Goal: Transaction & Acquisition: Purchase product/service

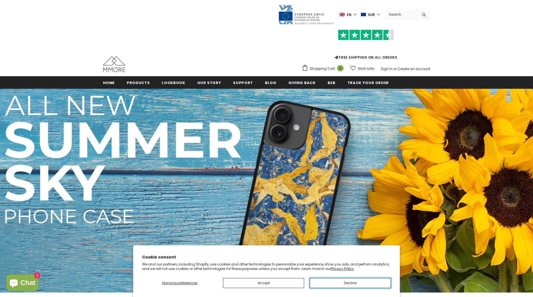
click at [343, 286] on button "Decline" at bounding box center [349, 283] width 81 height 10
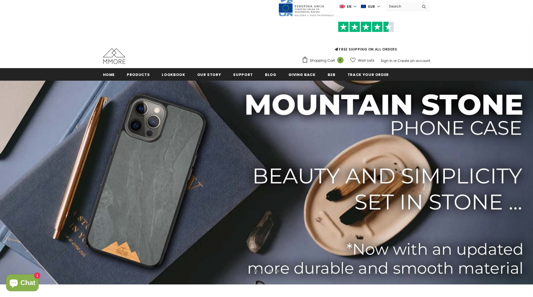
scroll to position [13, 0]
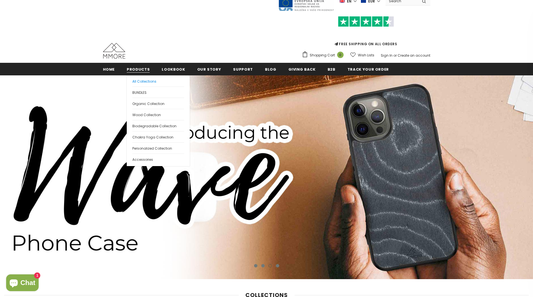
click at [138, 81] on span "All Collections" at bounding box center [144, 81] width 24 height 5
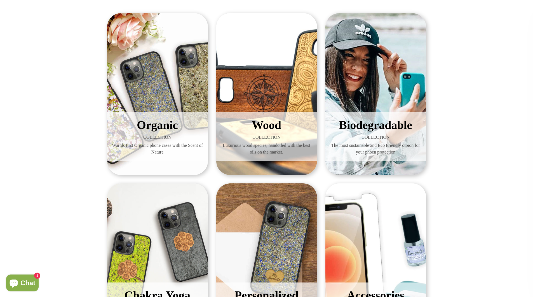
scroll to position [116, 0]
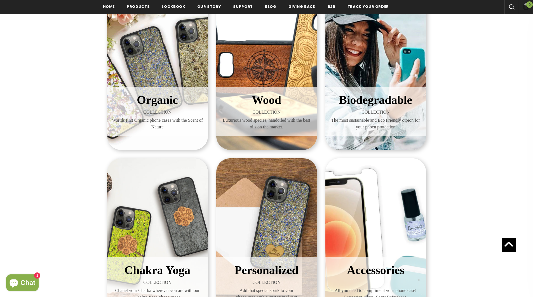
click at [173, 97] on span "Organic" at bounding box center [157, 100] width 41 height 13
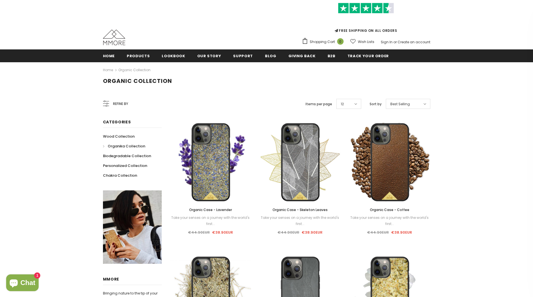
scroll to position [27, 0]
click at [414, 103] on div "Best Selling" at bounding box center [408, 104] width 44 height 10
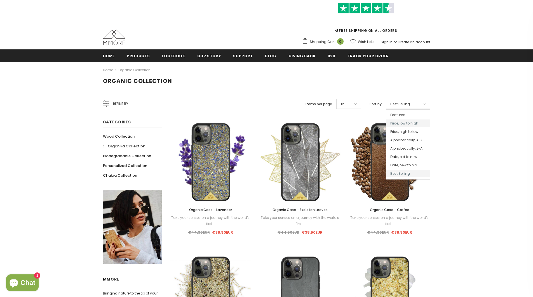
click at [412, 125] on span "Price, low to high" at bounding box center [408, 124] width 44 height 8
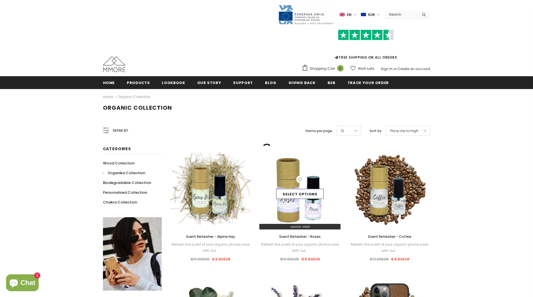
scroll to position [27, 0]
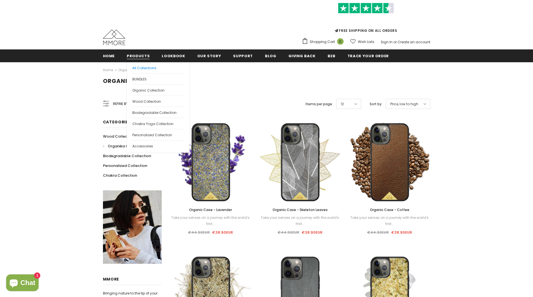
click at [136, 69] on span "All Collections" at bounding box center [144, 68] width 24 height 5
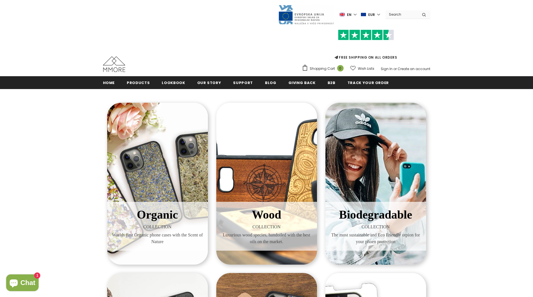
click at [382, 169] on div "Biodegradable COLLECTION The most sustainable and Eco Friendly otpion for your …" at bounding box center [375, 184] width 101 height 162
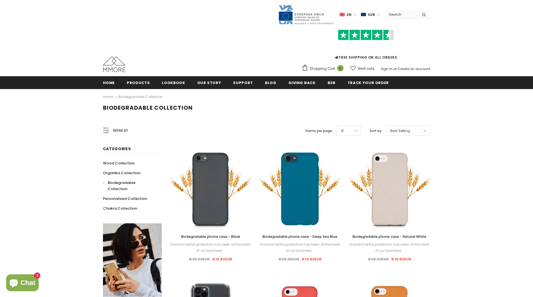
click at [405, 131] on span "Best Selling" at bounding box center [400, 131] width 20 height 6
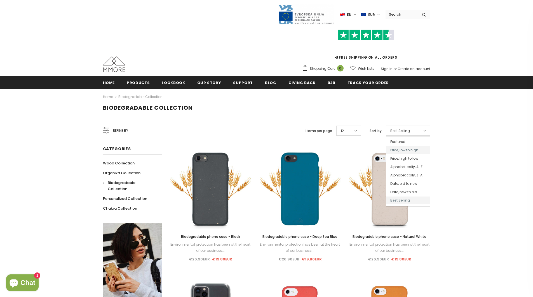
click at [410, 151] on span "Price, low to high" at bounding box center [408, 150] width 44 height 8
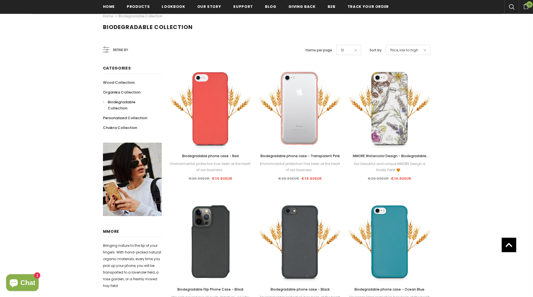
scroll to position [116, 0]
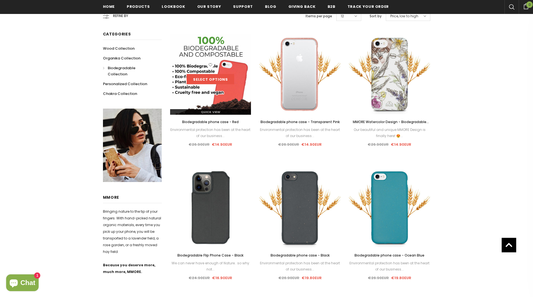
click at [209, 77] on link "Select options" at bounding box center [210, 79] width 48 height 10
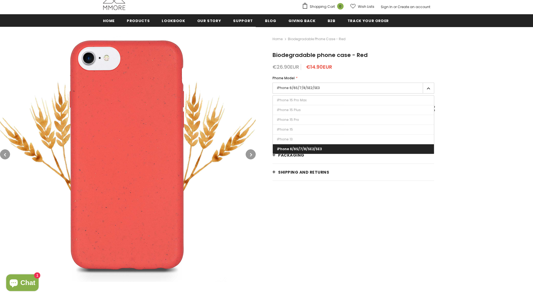
scroll to position [54, 0]
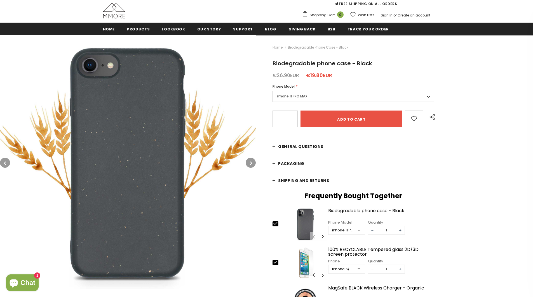
scroll to position [63, 0]
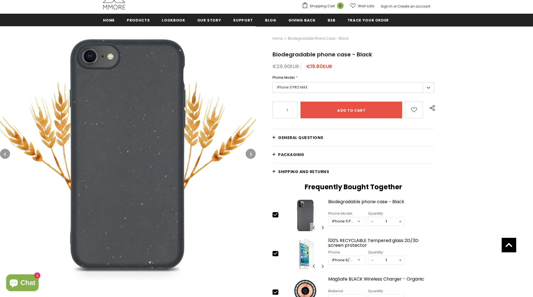
click at [301, 88] on label "iPhone 11 PRO MAX" at bounding box center [353, 87] width 162 height 11
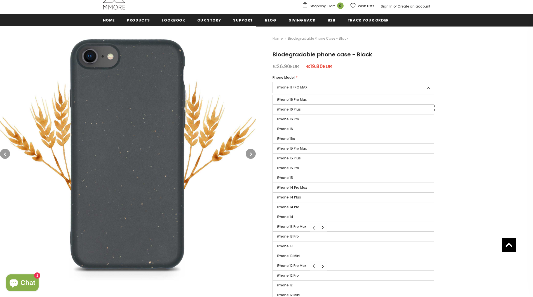
click at [295, 138] on label "iPhone 16e" at bounding box center [353, 139] width 161 height 10
click at [0, 0] on input "iPhone 16e" at bounding box center [0, 0] width 0 height 0
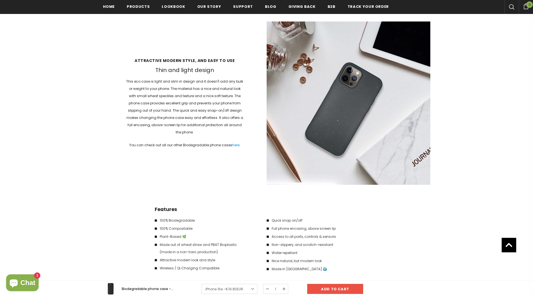
scroll to position [1156, 0]
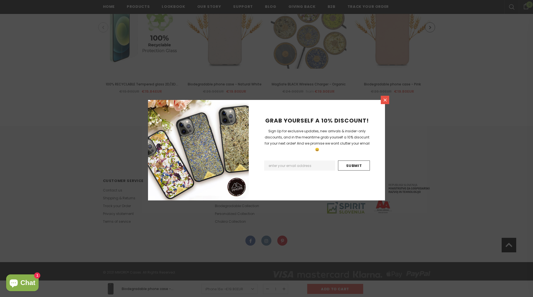
click at [385, 101] on icon at bounding box center [384, 100] width 3 height 3
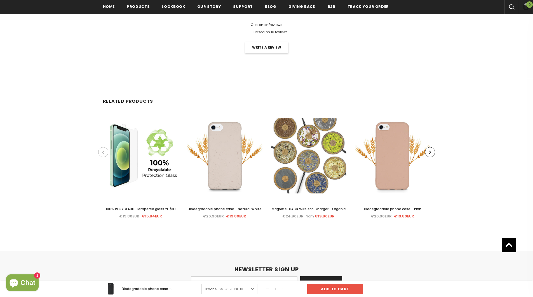
scroll to position [1075, 0]
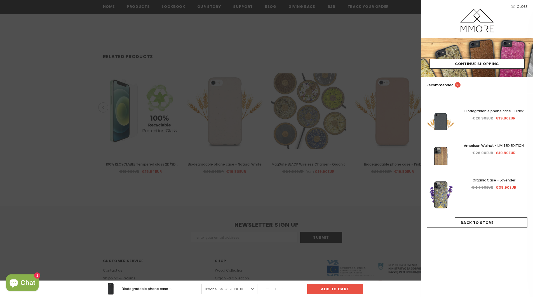
click at [327, 44] on div at bounding box center [266, 148] width 533 height 297
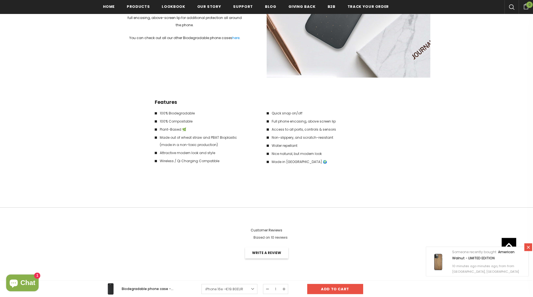
scroll to position [699, 0]
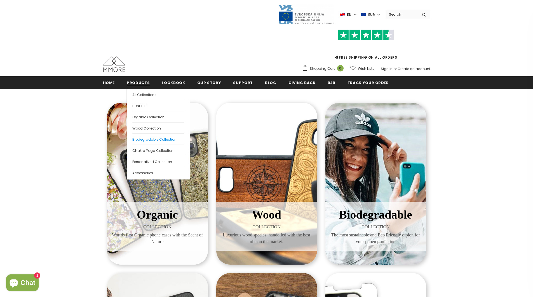
click at [143, 138] on span "Biodegradable Collection" at bounding box center [154, 139] width 44 height 5
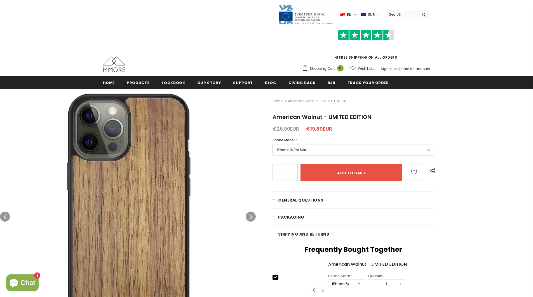
scroll to position [49, 0]
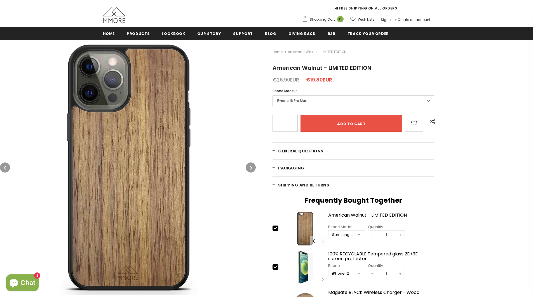
click at [296, 104] on label "iPhone 16 Pro Max" at bounding box center [353, 101] width 162 height 11
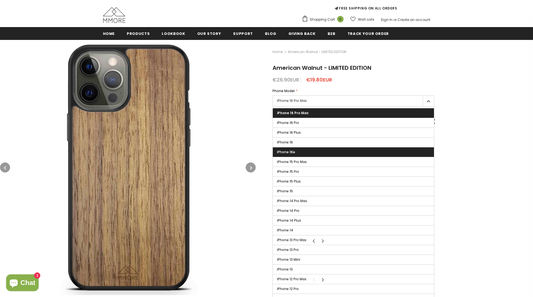
scroll to position [45, 0]
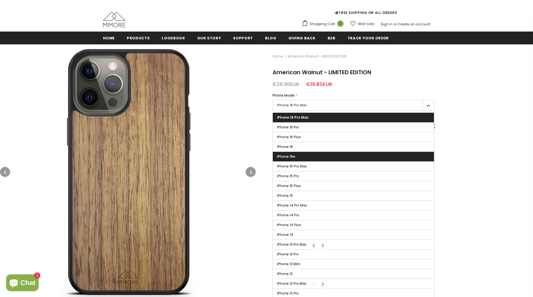
click at [294, 156] on span "iPhone 16e" at bounding box center [286, 156] width 18 height 5
click at [0, 0] on input "iPhone 16e" at bounding box center [0, 0] width 0 height 0
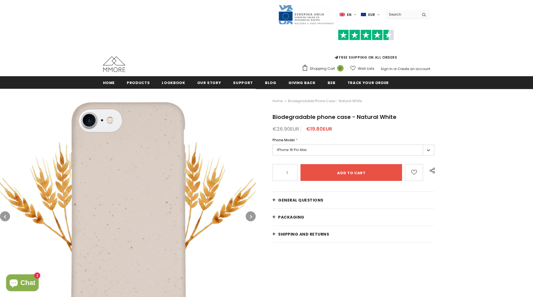
click at [296, 152] on label "iPhone 16 Pro Max" at bounding box center [353, 150] width 162 height 11
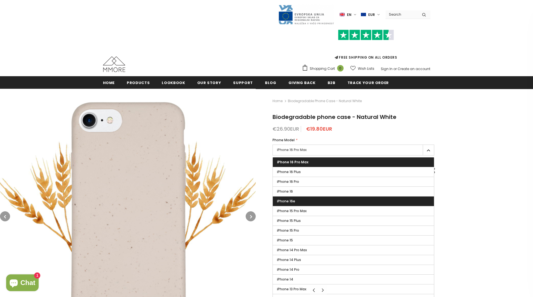
click at [297, 203] on label "iPhone 16e" at bounding box center [353, 202] width 161 height 10
click at [0, 0] on input "iPhone 16e" at bounding box center [0, 0] width 0 height 0
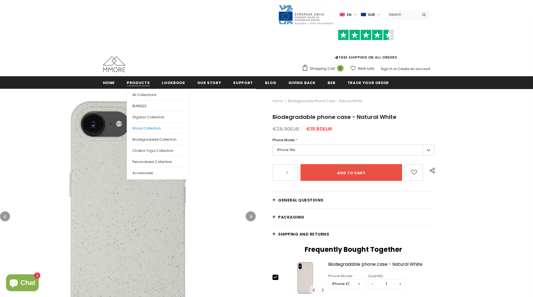
click at [144, 127] on span "Wood Collection" at bounding box center [146, 128] width 29 height 5
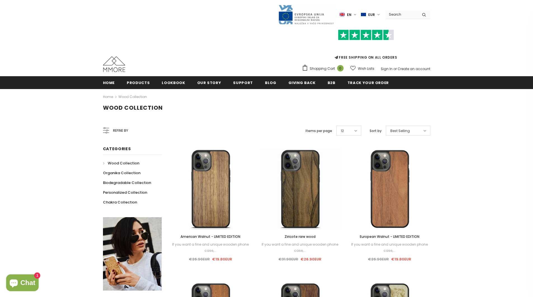
scroll to position [25, 0]
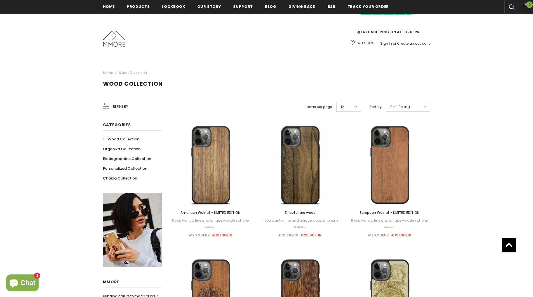
click at [399, 104] on span "Best Selling" at bounding box center [400, 107] width 20 height 6
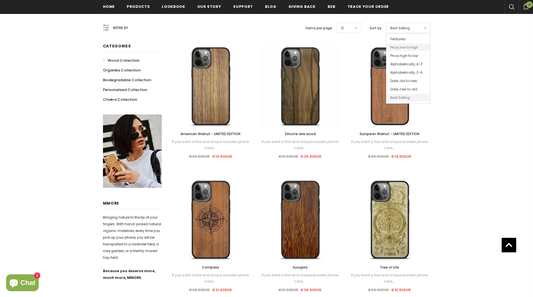
click at [403, 45] on span "Price, low to high" at bounding box center [408, 48] width 44 height 8
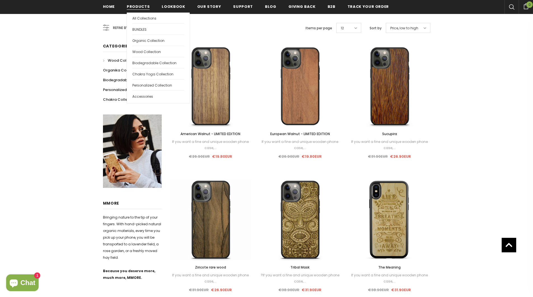
click at [133, 5] on span "Products" at bounding box center [138, 6] width 23 height 5
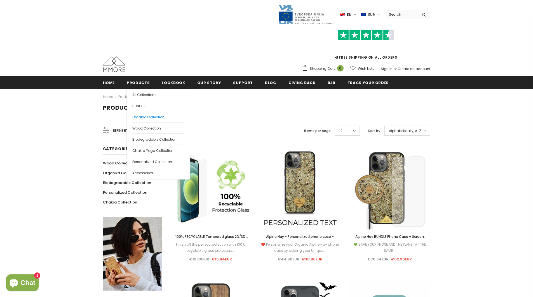
click at [146, 116] on span "Organic Collection" at bounding box center [148, 117] width 32 height 5
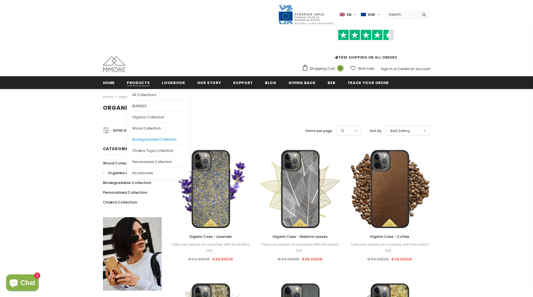
click at [152, 140] on span "Biodegradable Collection" at bounding box center [154, 139] width 44 height 5
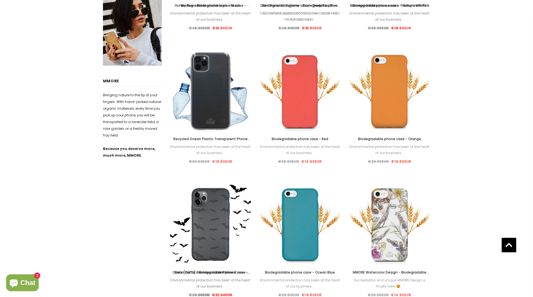
scroll to position [55, 0]
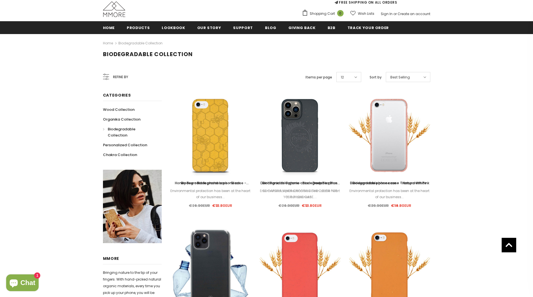
click at [393, 78] on span "Best Selling" at bounding box center [400, 78] width 20 height 6
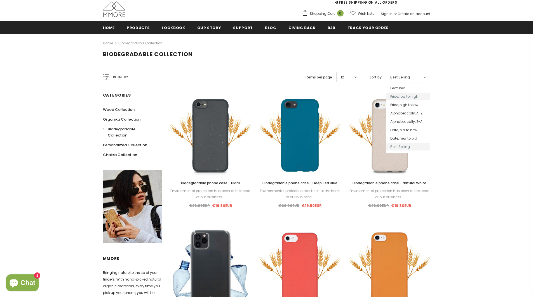
click at [401, 98] on span "Price, low to high" at bounding box center [408, 97] width 44 height 8
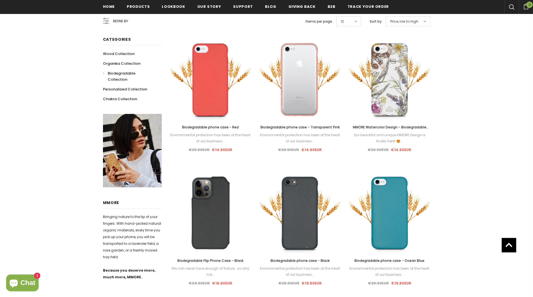
scroll to position [115, 0]
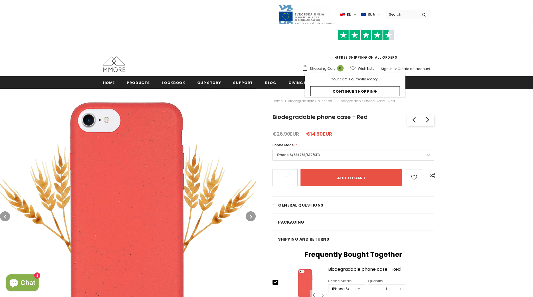
click at [306, 155] on label "iPhone 6/6S/7/8/SE2/SE3" at bounding box center [353, 155] width 162 height 11
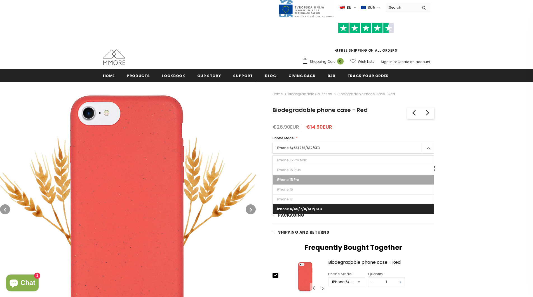
scroll to position [22, 0]
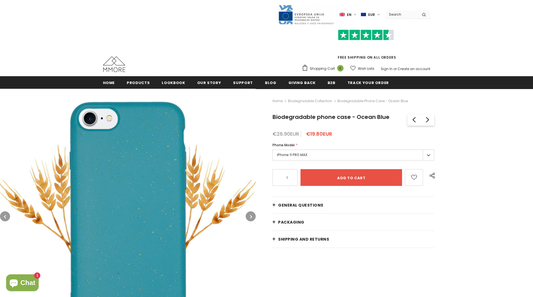
click at [294, 157] on label "iPhone 11 PRO MAX" at bounding box center [353, 155] width 162 height 11
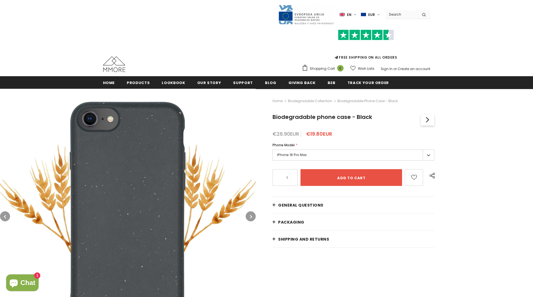
click at [295, 155] on label "iPhone 16 Pro Max" at bounding box center [353, 155] width 162 height 11
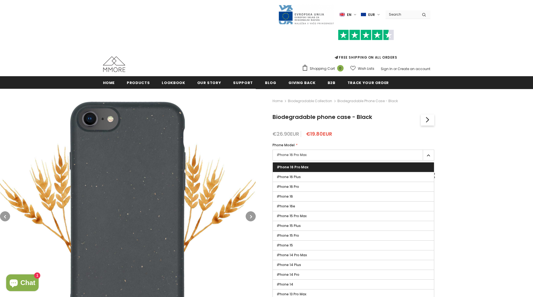
click at [293, 206] on span "iPhone 16e" at bounding box center [286, 206] width 18 height 5
click at [0, 0] on input "iPhone 16e" at bounding box center [0, 0] width 0 height 0
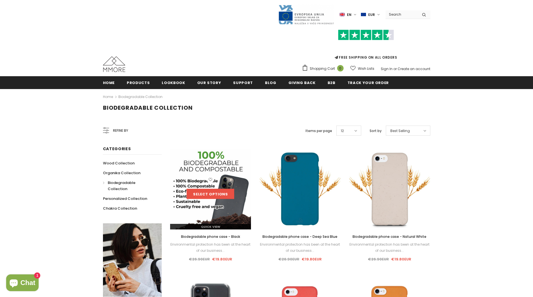
click at [209, 189] on link "Select options" at bounding box center [210, 194] width 48 height 10
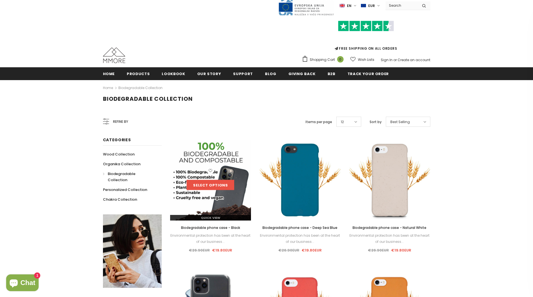
scroll to position [9, 0]
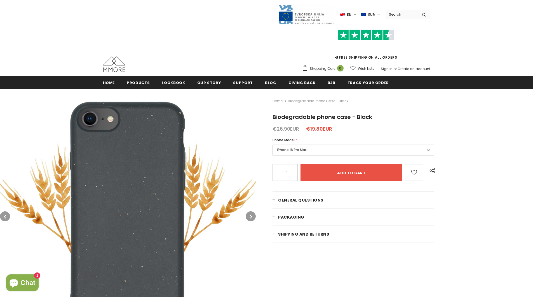
click at [306, 154] on label "iPhone 16 Pro Max" at bounding box center [353, 150] width 162 height 11
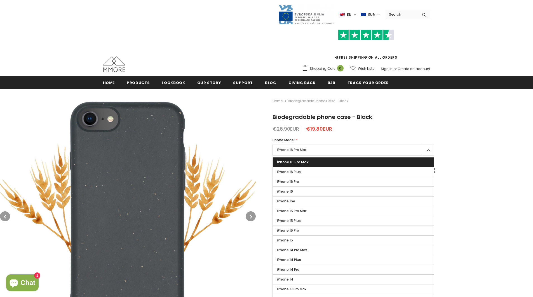
click at [290, 203] on span "iPhone 16e" at bounding box center [286, 201] width 18 height 5
click at [0, 0] on input "iPhone 16e" at bounding box center [0, 0] width 0 height 0
